Goal: Information Seeking & Learning: Find specific page/section

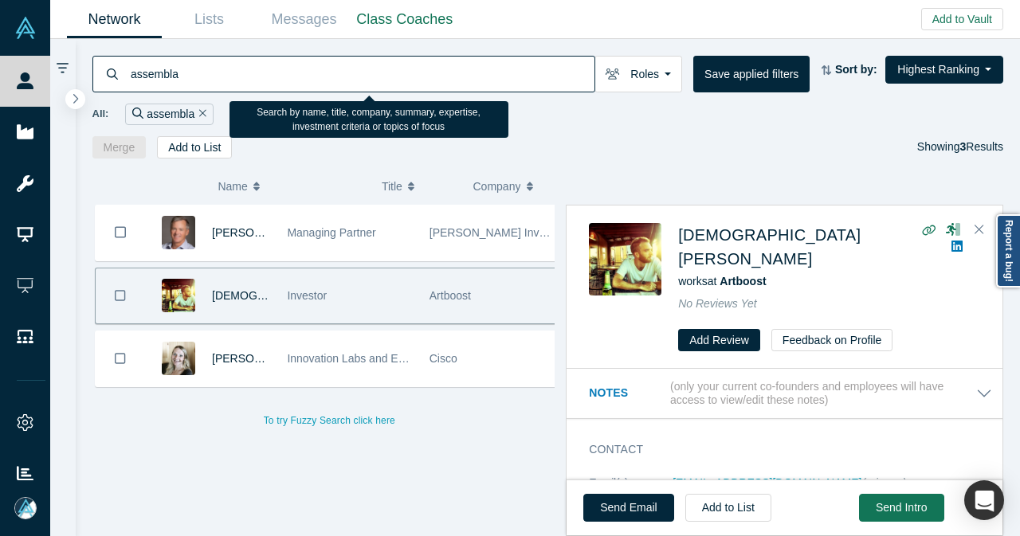
click at [119, 79] on div "assembla" at bounding box center [343, 74] width 503 height 37
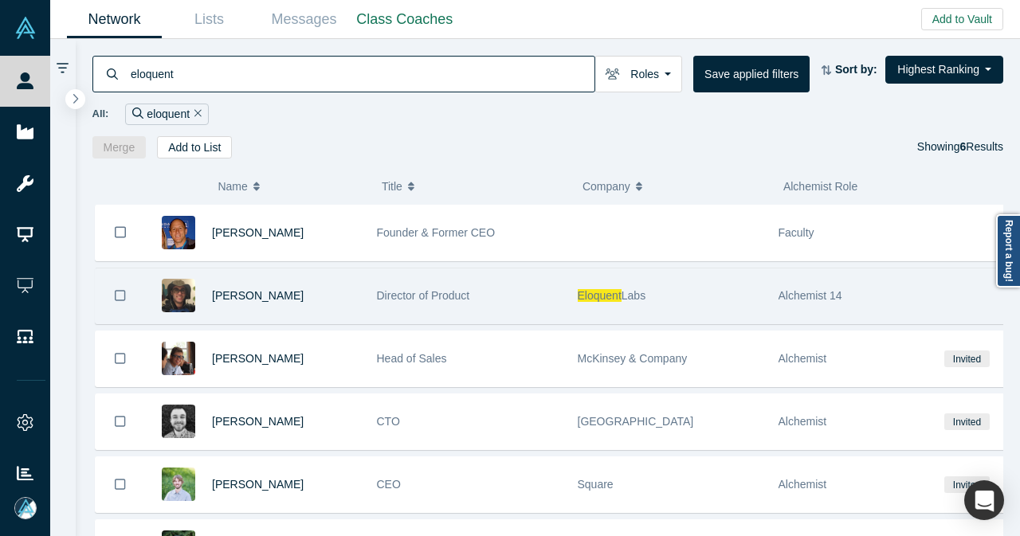
click at [301, 286] on div "Joshua Issler" at bounding box center [286, 296] width 148 height 55
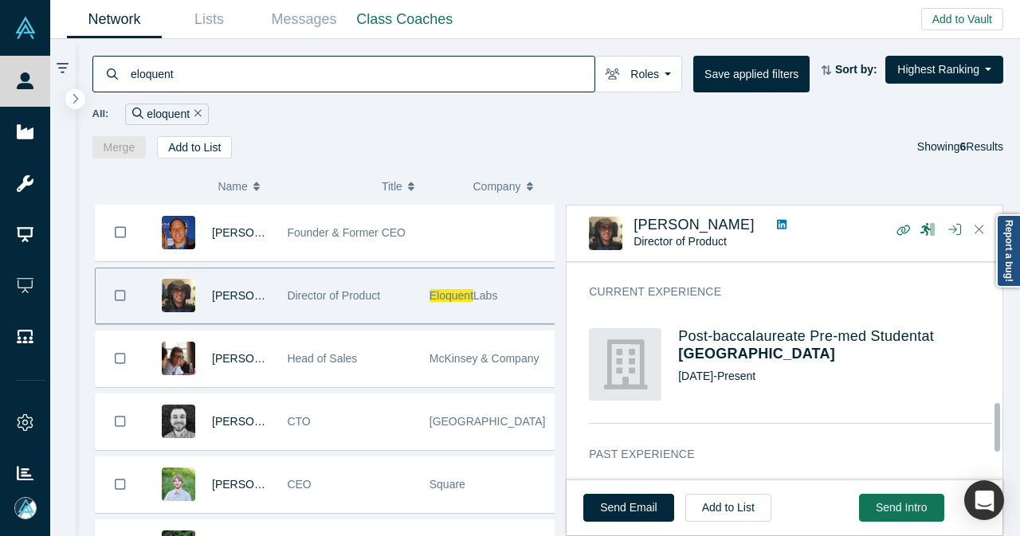
scroll to position [717, 0]
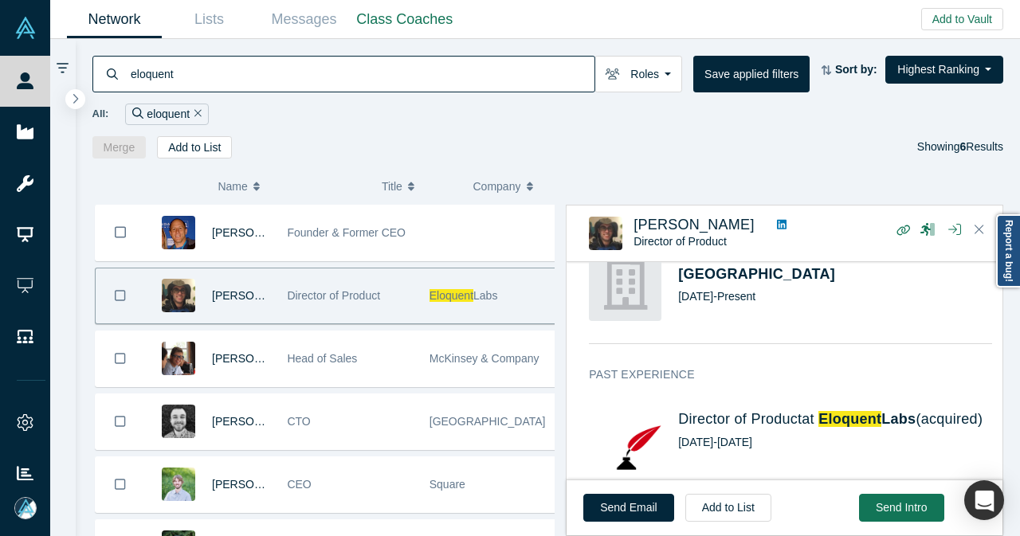
drag, startPoint x: 250, startPoint y: 81, endPoint x: 106, endPoint y: 92, distance: 144.7
click at [106, 92] on div "eloquent" at bounding box center [343, 74] width 503 height 37
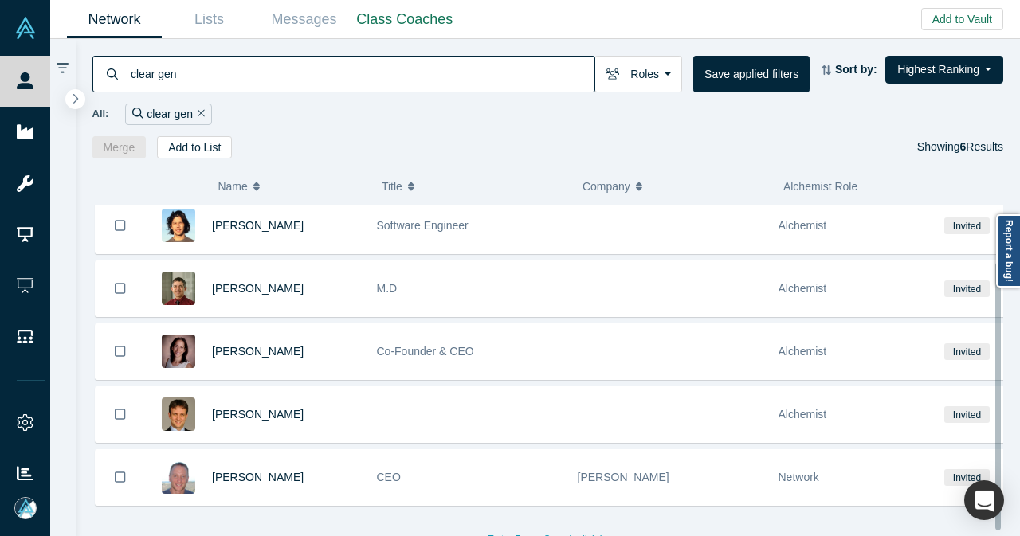
scroll to position [78, 0]
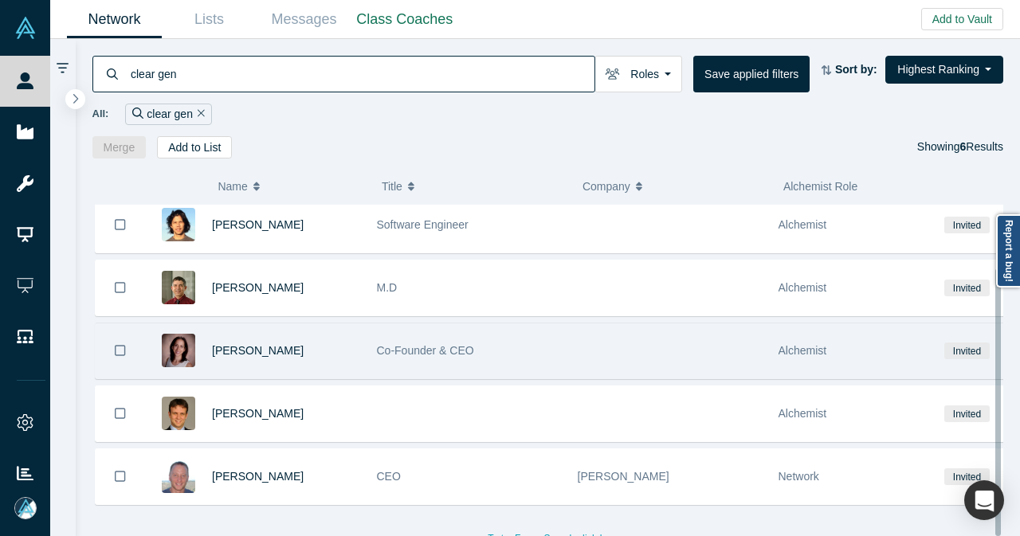
click at [333, 334] on div "Moran Snir" at bounding box center [286, 351] width 148 height 55
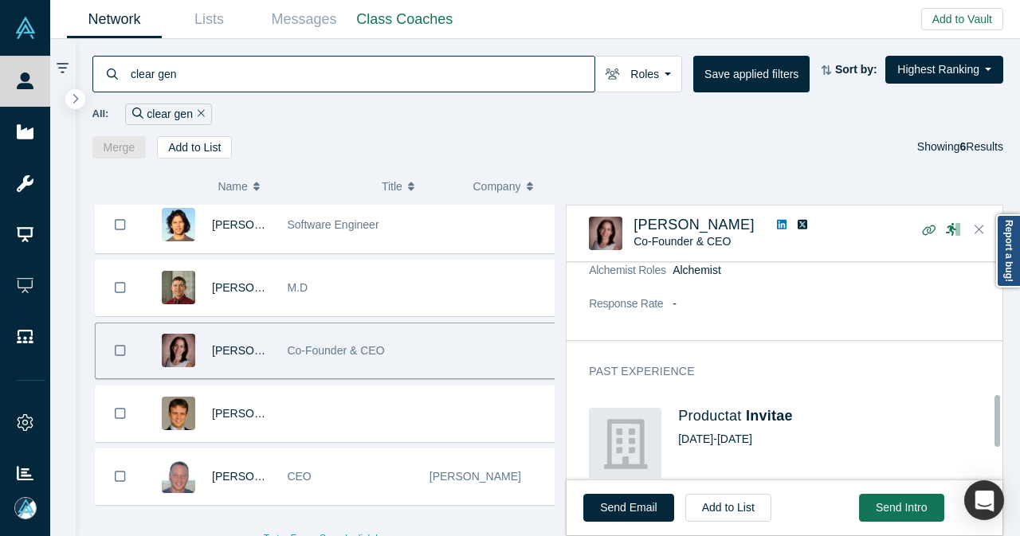
scroll to position [638, 0]
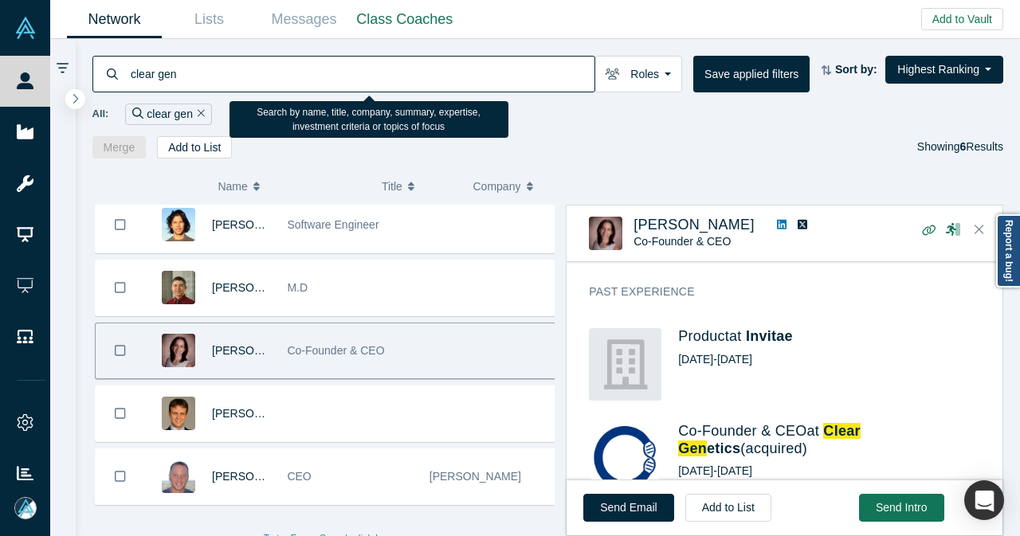
drag, startPoint x: 243, startPoint y: 81, endPoint x: 104, endPoint y: 92, distance: 140.0
click at [104, 92] on div "clear gen Roles Founders Faculty Mentors Alumni Mentor Angels VCs Corporate Inn…" at bounding box center [548, 99] width 945 height 120
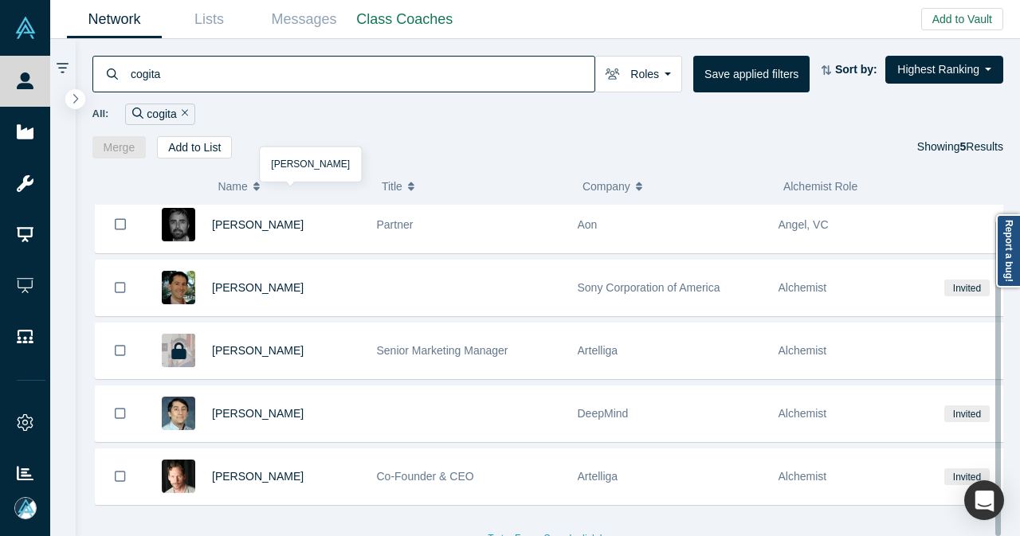
scroll to position [16, 0]
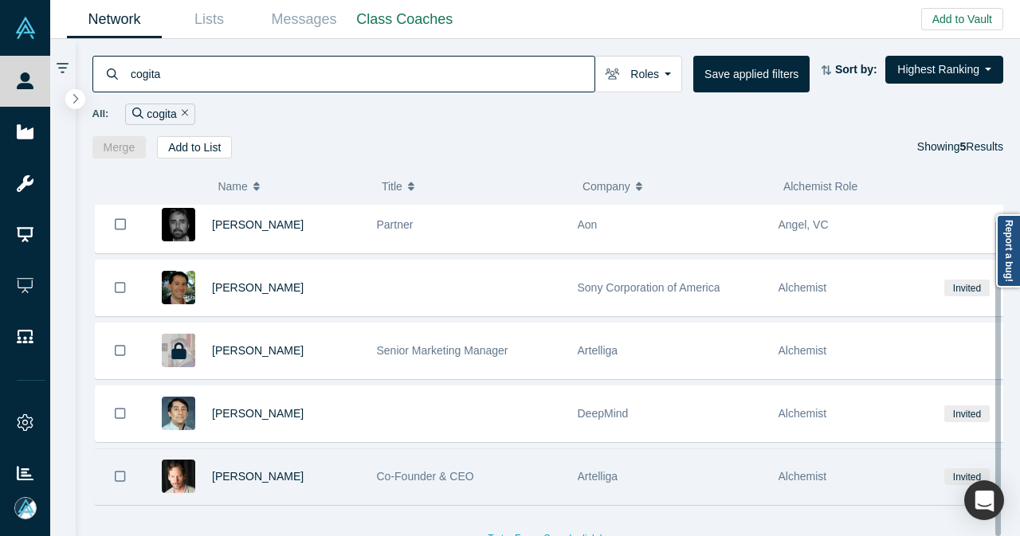
click at [344, 450] on div "Mark Ring" at bounding box center [286, 477] width 148 height 55
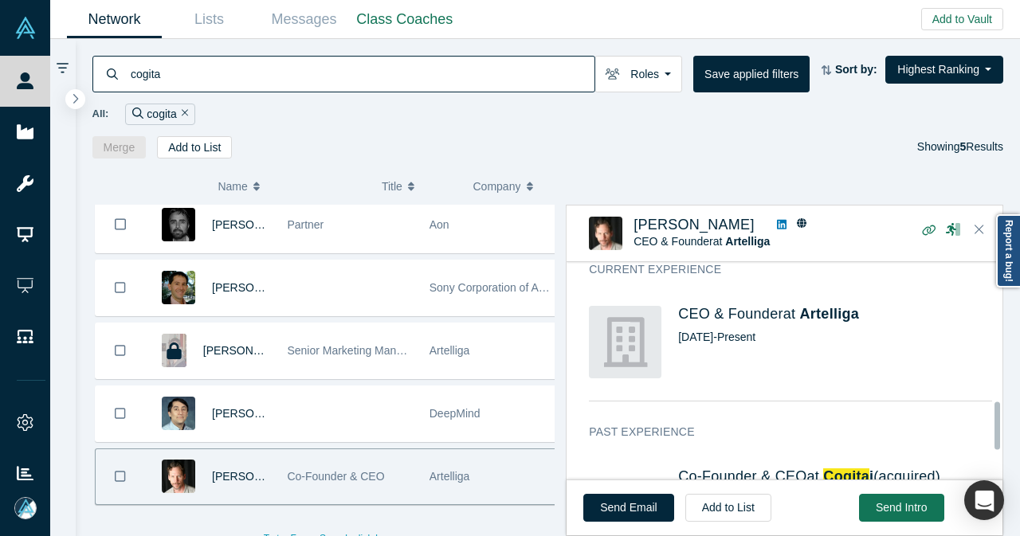
scroll to position [717, 0]
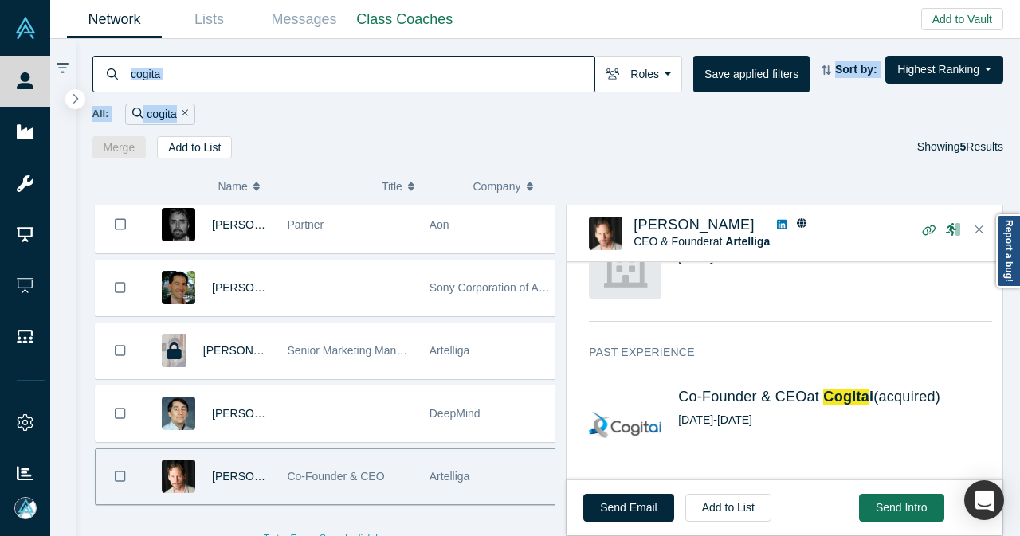
drag, startPoint x: 348, startPoint y: 53, endPoint x: 246, endPoint y: 100, distance: 111.6
click at [247, 101] on div "cogita Roles Founders Faculty Mentors Alumni Mentor Angels VCs Corporate Innova…" at bounding box center [548, 99] width 945 height 120
click at [254, 87] on input "cogita" at bounding box center [362, 73] width 466 height 37
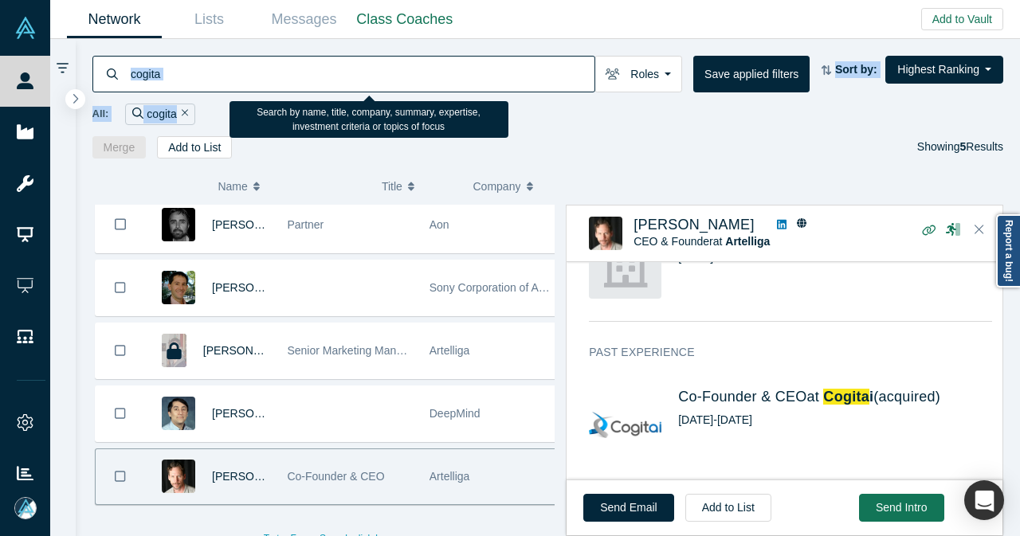
click at [255, 81] on input "cogita" at bounding box center [362, 73] width 466 height 37
click at [261, 73] on input "cogita" at bounding box center [362, 73] width 466 height 37
paste input "Avid Secure"
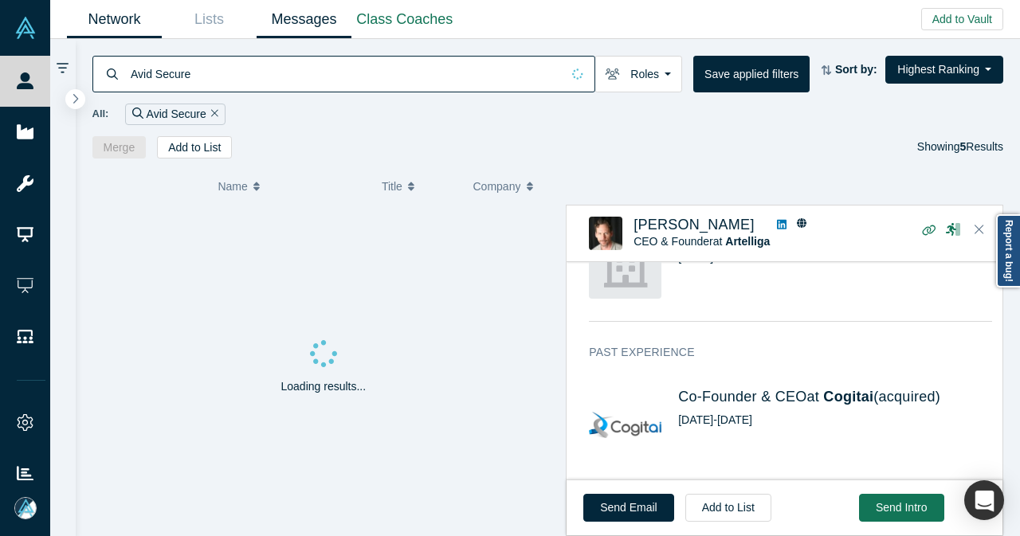
type input "Avid Secure"
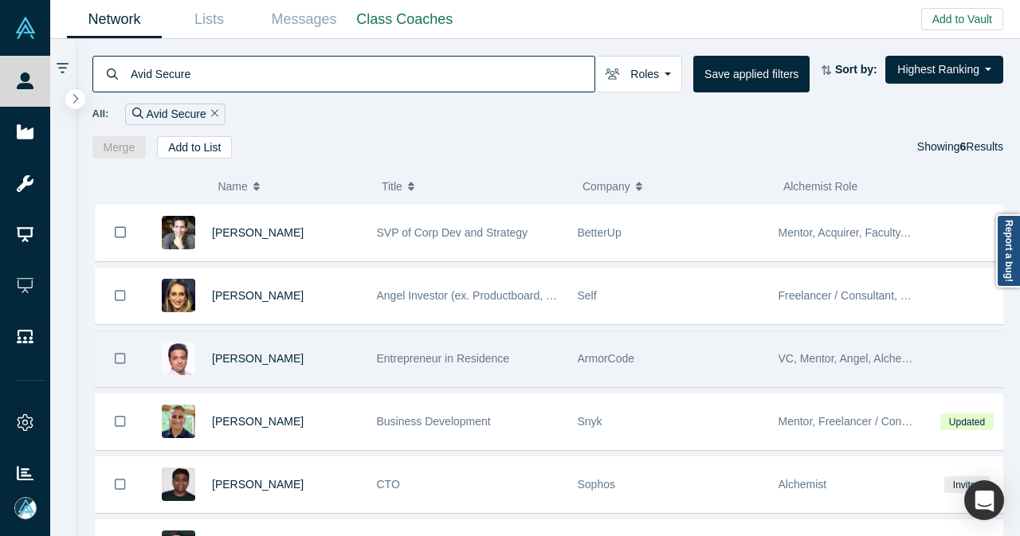
click at [306, 358] on div "Nikhil Gupta" at bounding box center [286, 359] width 148 height 55
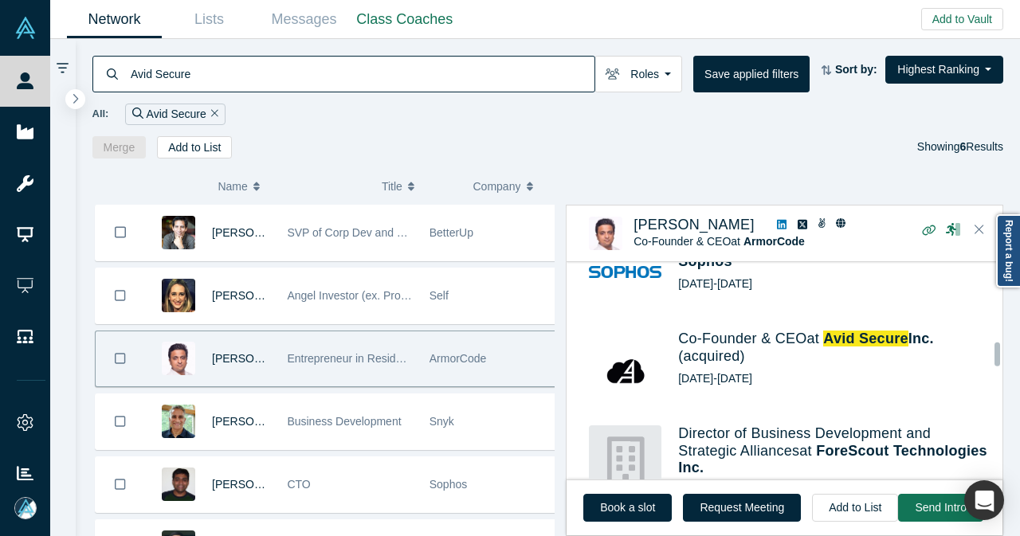
scroll to position [859, 0]
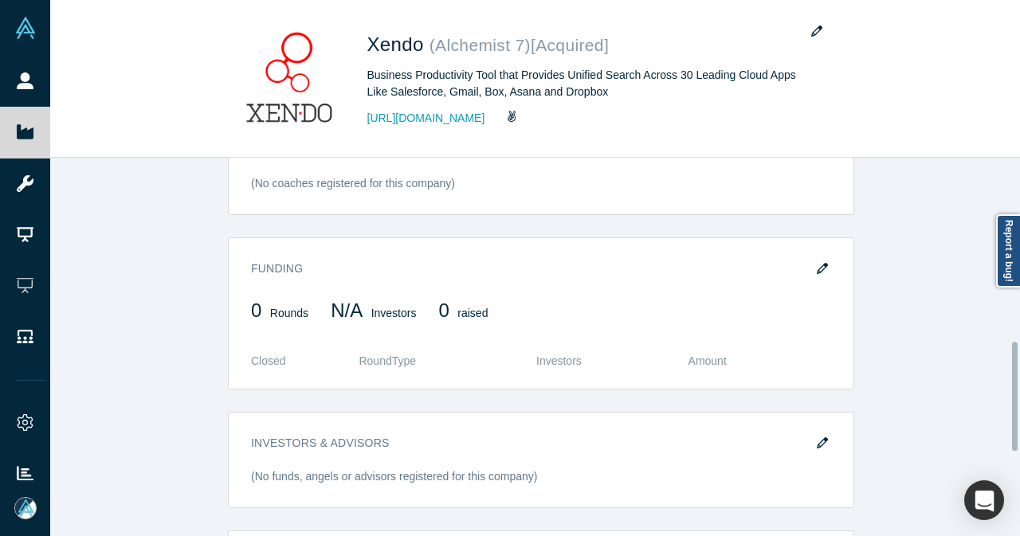
scroll to position [931, 0]
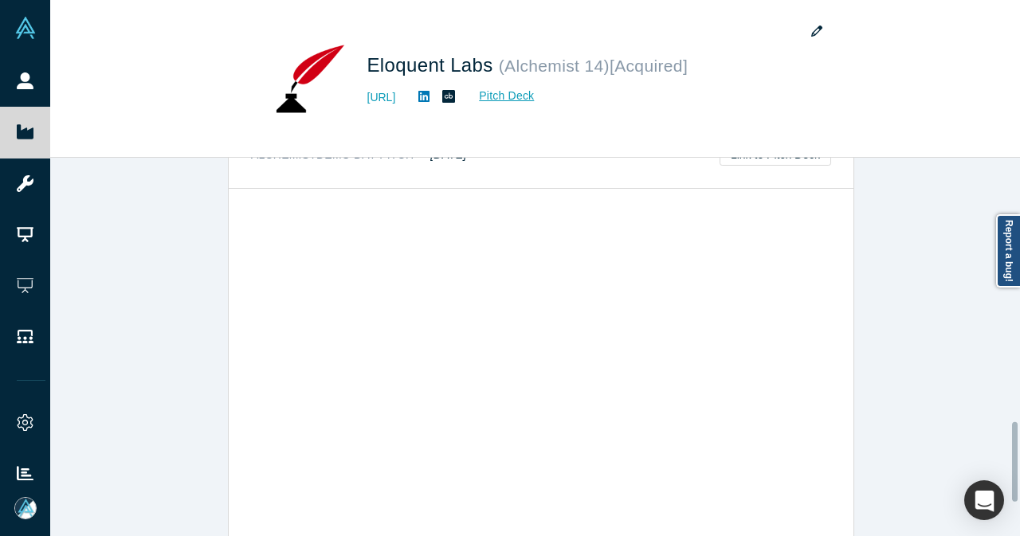
scroll to position [1252, 0]
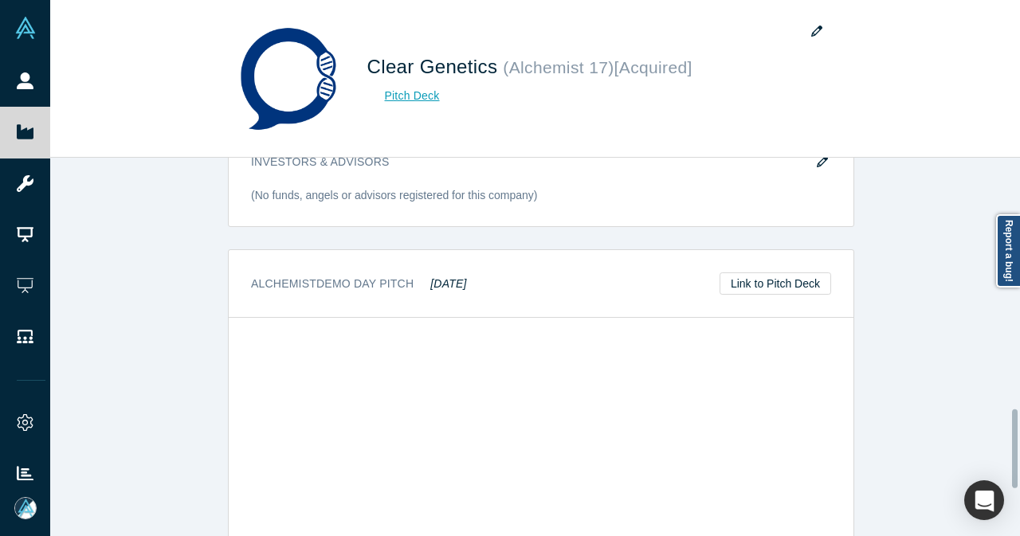
scroll to position [1189, 0]
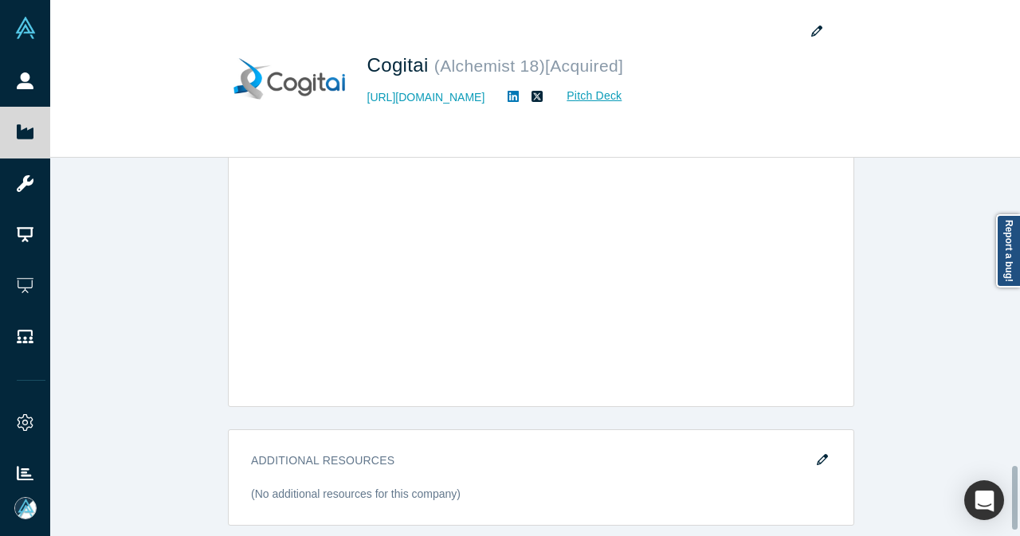
scroll to position [1708, 0]
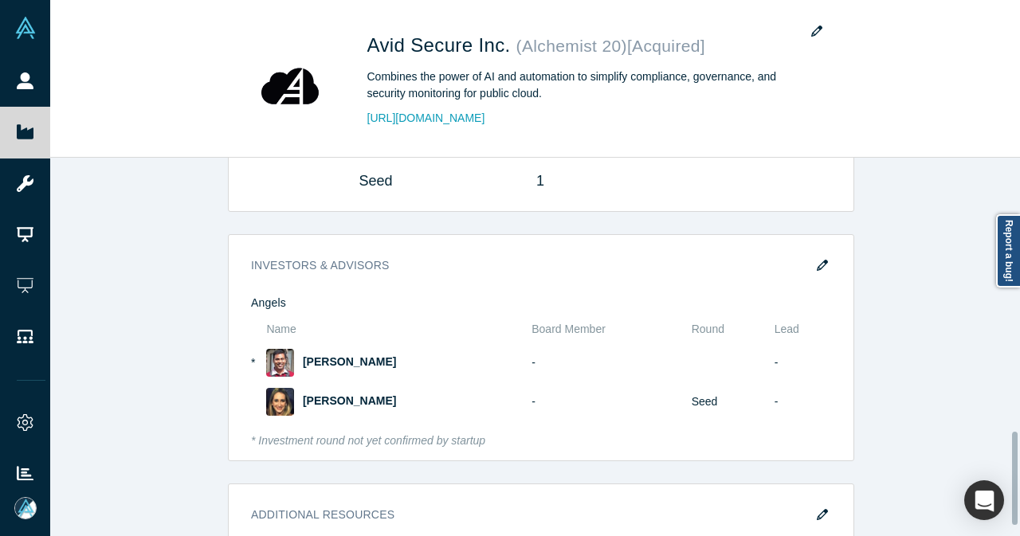
scroll to position [1161, 0]
